Goal: Task Accomplishment & Management: Manage account settings

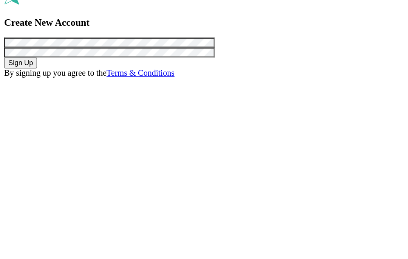
click at [27, 117] on button "Sign Up" at bounding box center [15, 117] width 24 height 8
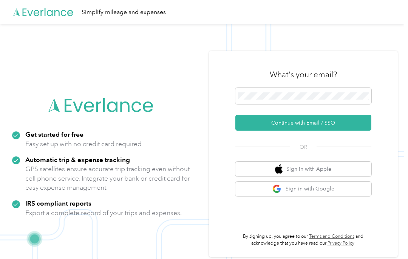
click at [351, 125] on button "Continue with Email / SSO" at bounding box center [304, 123] width 136 height 16
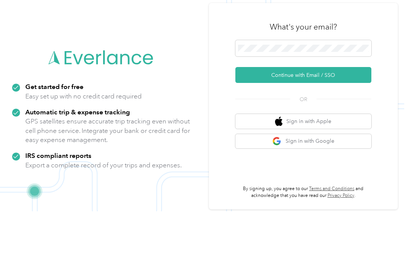
click at [275, 115] on button "Continue with Email / SSO" at bounding box center [304, 123] width 136 height 16
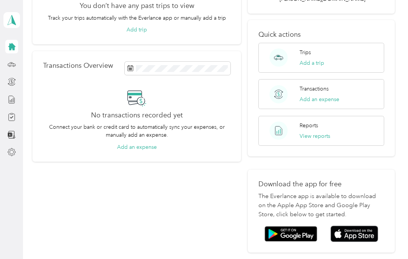
scroll to position [88, 0]
